Goal: Transaction & Acquisition: Purchase product/service

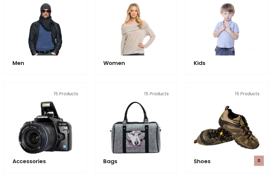
scroll to position [394, 0]
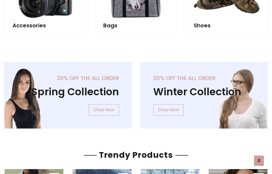
click at [136, 93] on div "20% off the all order Winter Collection Shop Now" at bounding box center [204, 99] width 136 height 75
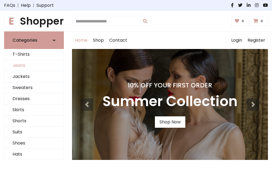
click at [34, 66] on link "Jeans" at bounding box center [33, 65] width 59 height 11
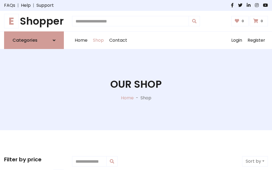
scroll to position [171, 0]
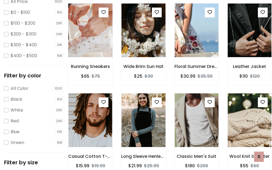
click at [90, 42] on img at bounding box center [90, 30] width 52 height 130
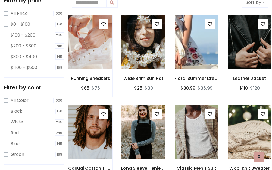
scroll to position [12, 0]
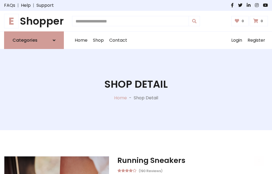
scroll to position [58, 0]
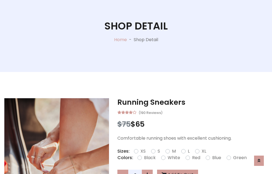
click at [195, 158] on label "Red" at bounding box center [196, 158] width 8 height 7
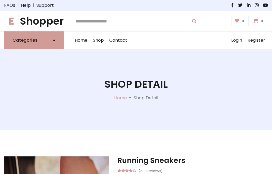
scroll to position [58, 0]
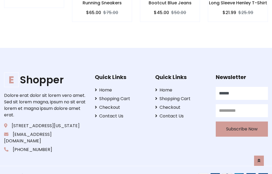
type input "******"
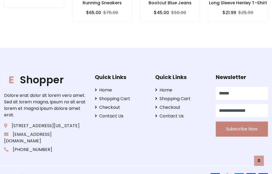
type input "**********"
click at [241, 123] on button "Subscribe Now" at bounding box center [241, 129] width 52 height 15
